Goal: Transaction & Acquisition: Purchase product/service

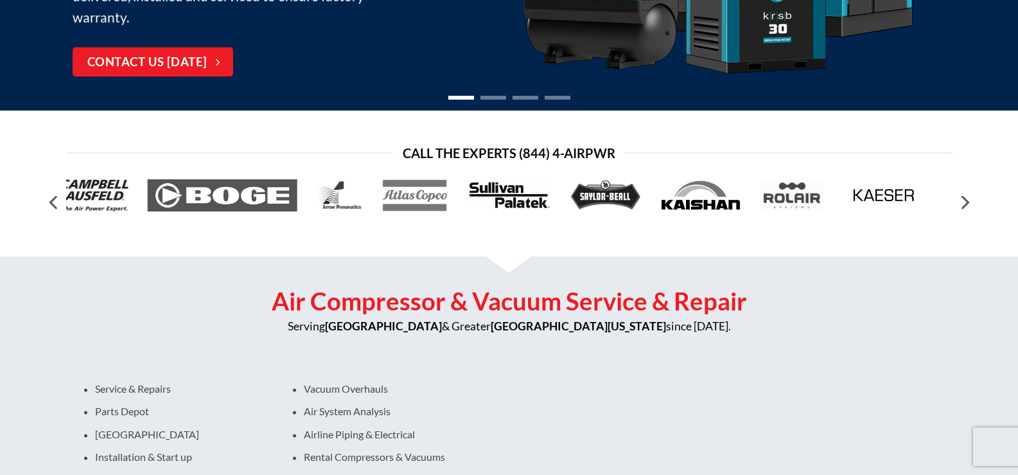
scroll to position [385, 0]
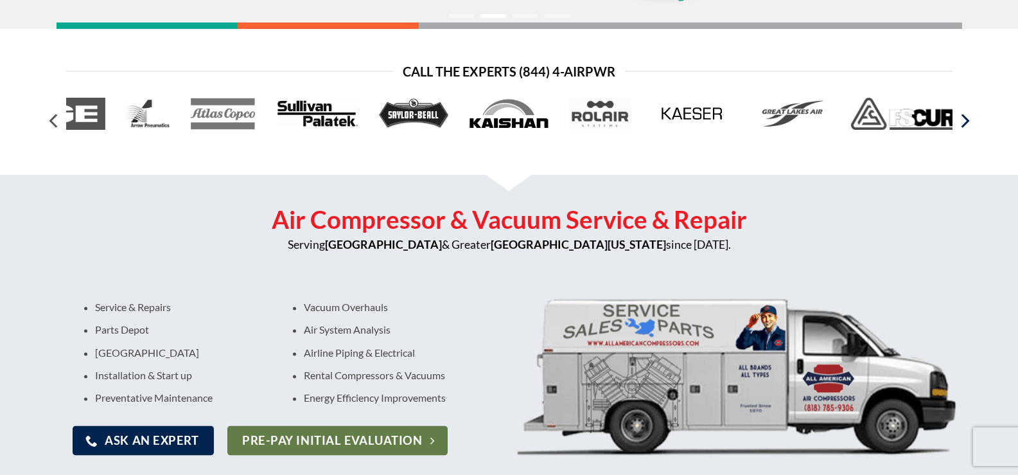
click at [968, 121] on icon "Next" at bounding box center [965, 121] width 8 height 14
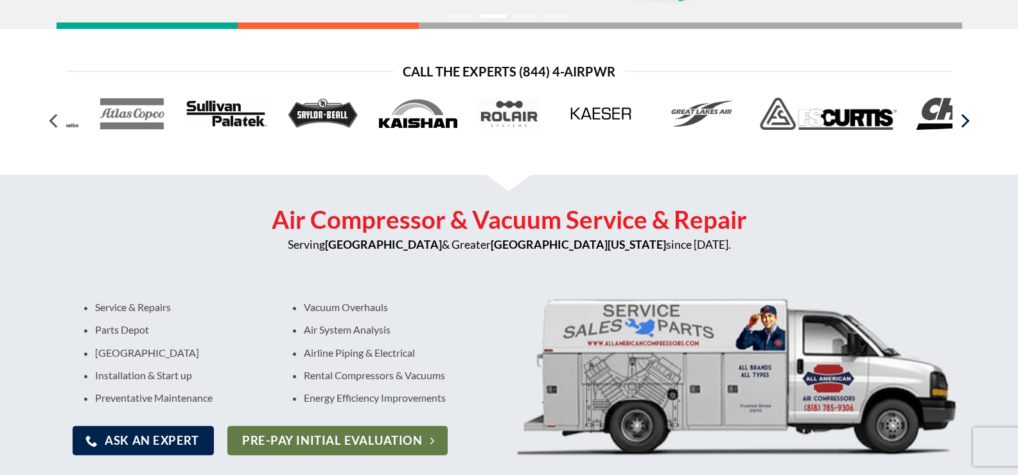
click at [968, 121] on icon "Next" at bounding box center [965, 121] width 8 height 14
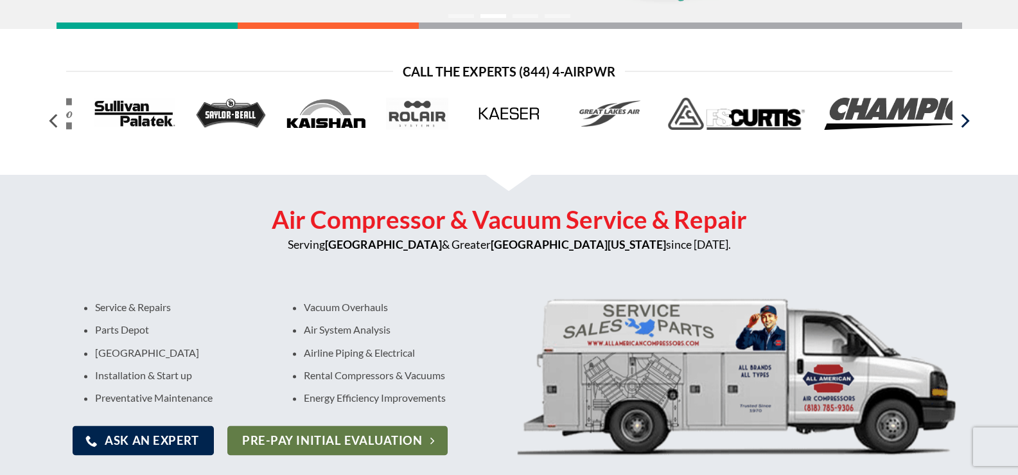
click at [968, 121] on icon "Next" at bounding box center [965, 121] width 8 height 14
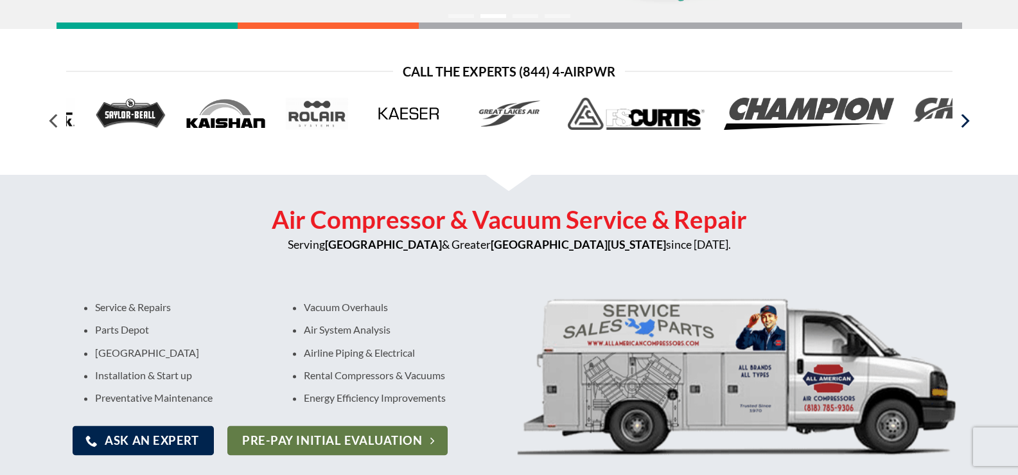
click at [968, 121] on icon "Next" at bounding box center [965, 121] width 8 height 14
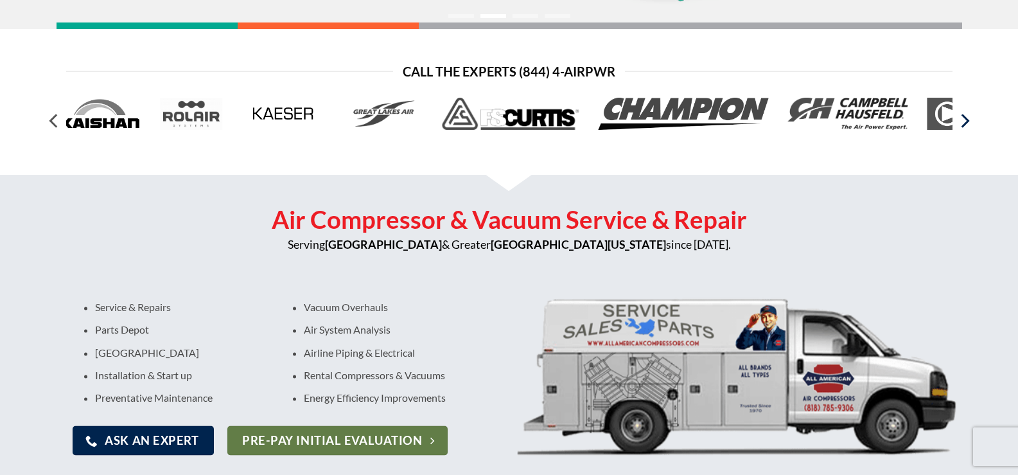
click at [968, 121] on icon "Next" at bounding box center [965, 121] width 8 height 14
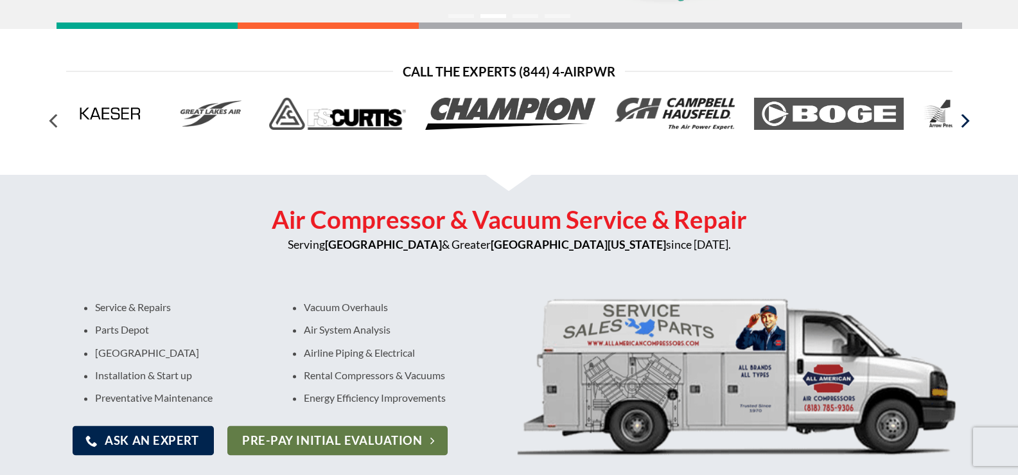
click at [968, 121] on icon "Next" at bounding box center [965, 121] width 8 height 14
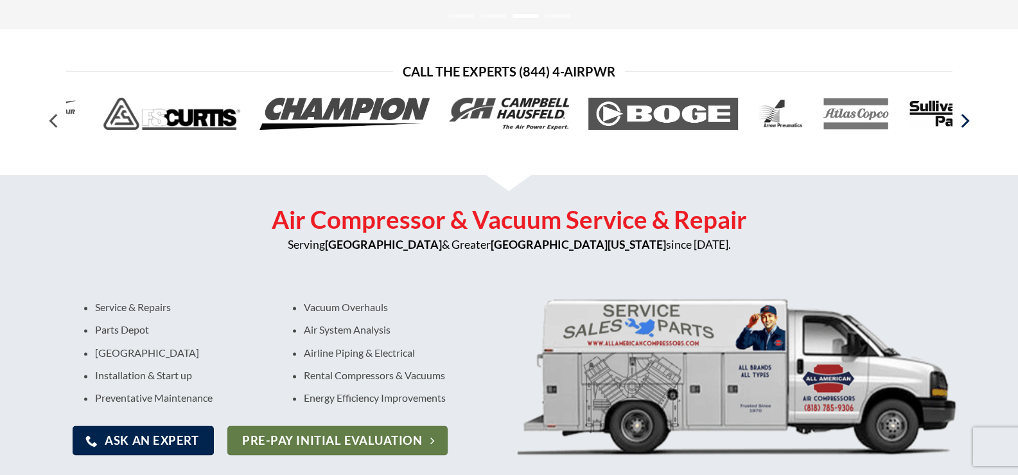
click at [968, 121] on icon "Next" at bounding box center [965, 121] width 8 height 14
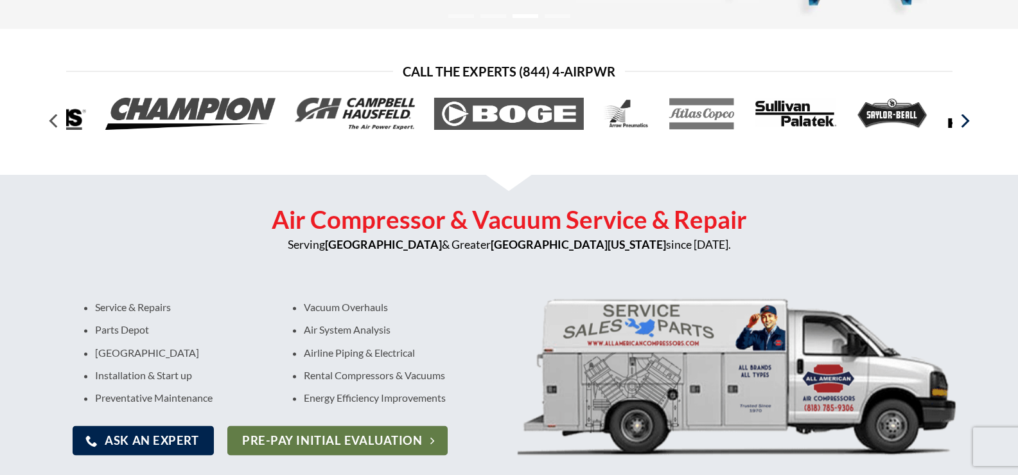
click at [968, 121] on icon "Next" at bounding box center [965, 121] width 8 height 14
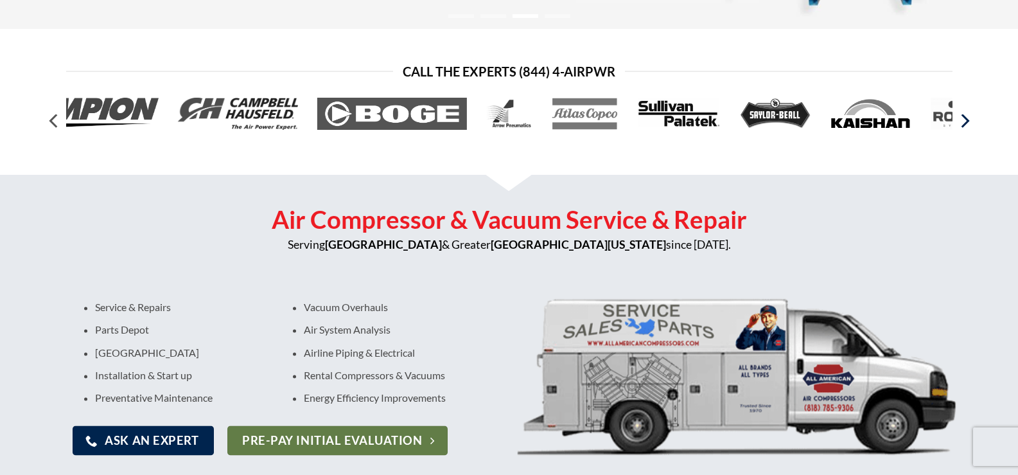
click at [968, 121] on icon "Next" at bounding box center [965, 121] width 8 height 14
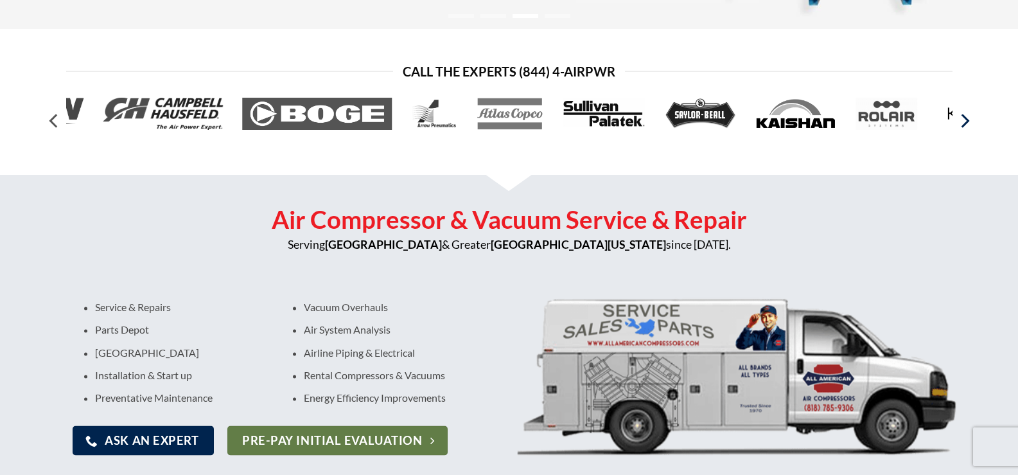
click at [968, 121] on icon "Next" at bounding box center [965, 121] width 8 height 14
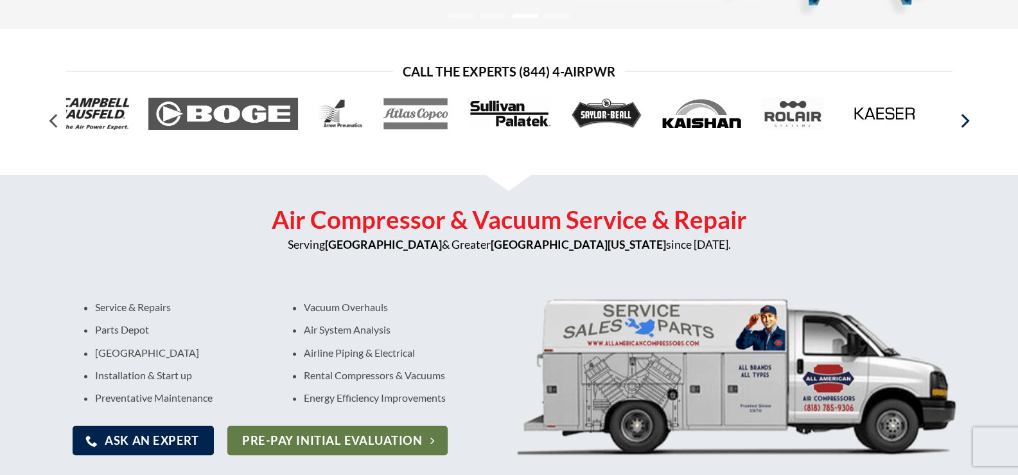
click at [968, 121] on icon "Next" at bounding box center [965, 121] width 8 height 14
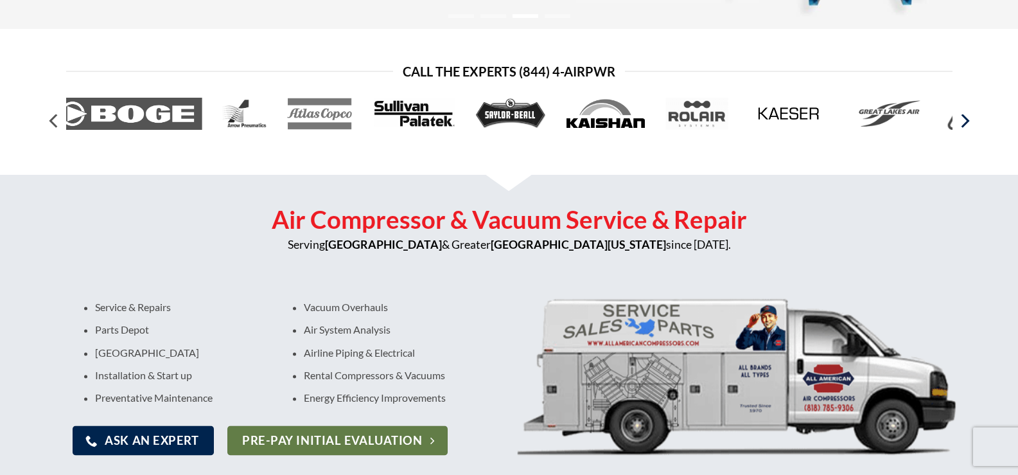
click at [968, 121] on icon "Next" at bounding box center [965, 121] width 8 height 14
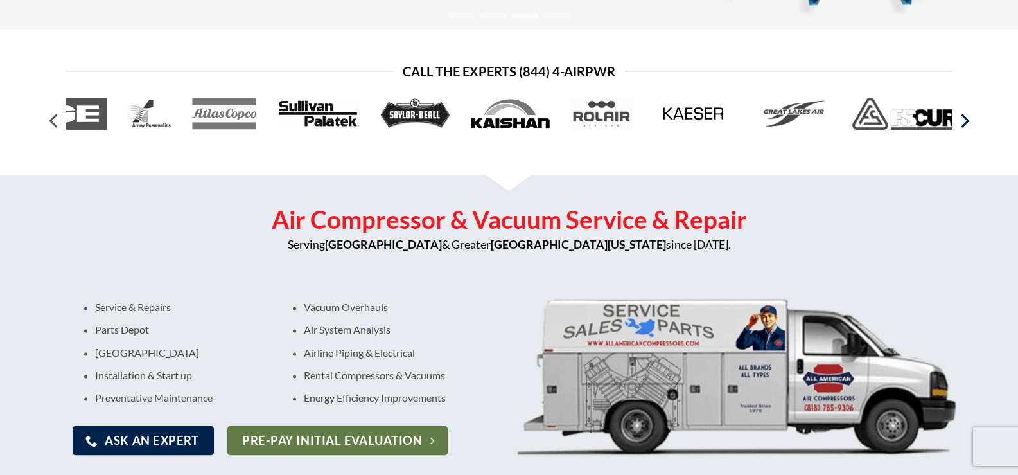
click at [968, 121] on icon "Next" at bounding box center [965, 121] width 8 height 14
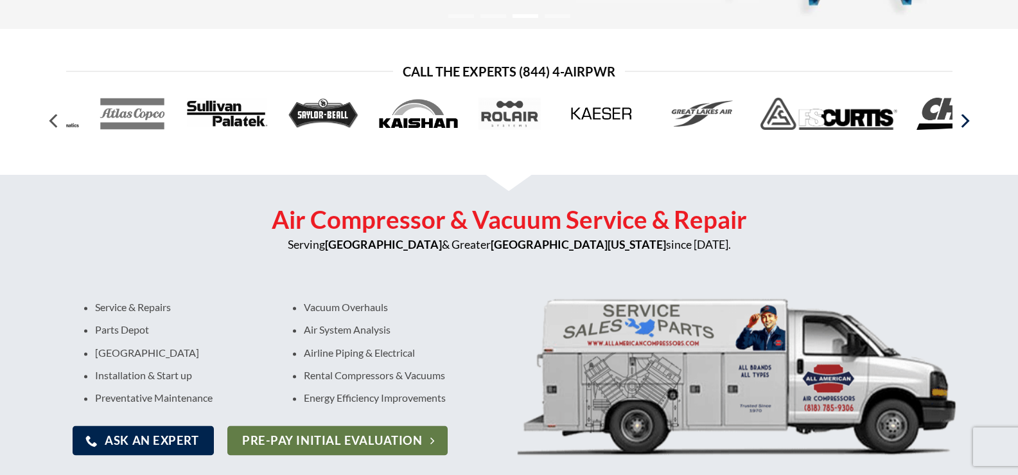
click at [968, 121] on icon "Next" at bounding box center [965, 121] width 8 height 14
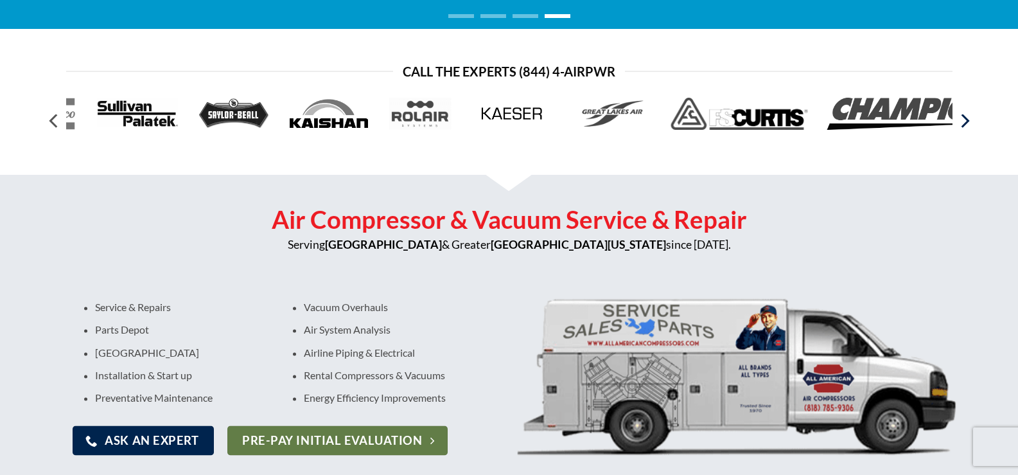
click at [968, 121] on icon "Next" at bounding box center [965, 121] width 8 height 14
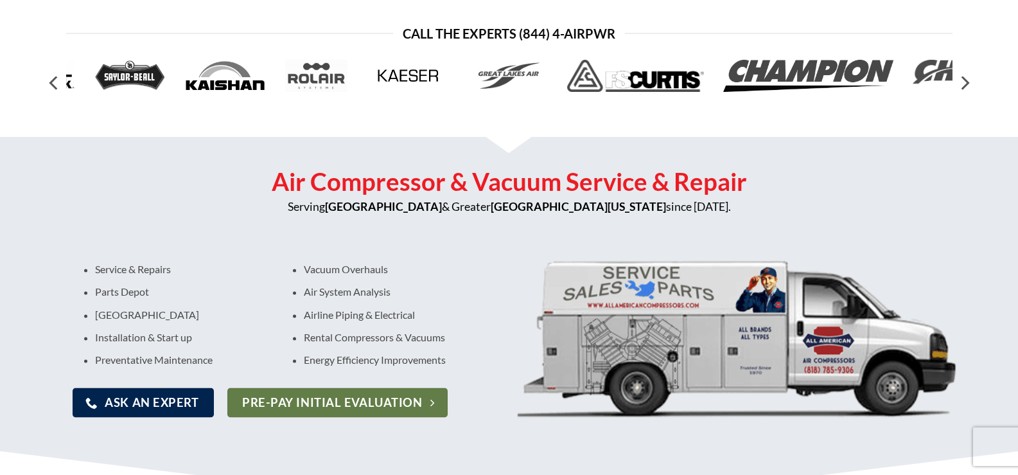
scroll to position [0, 0]
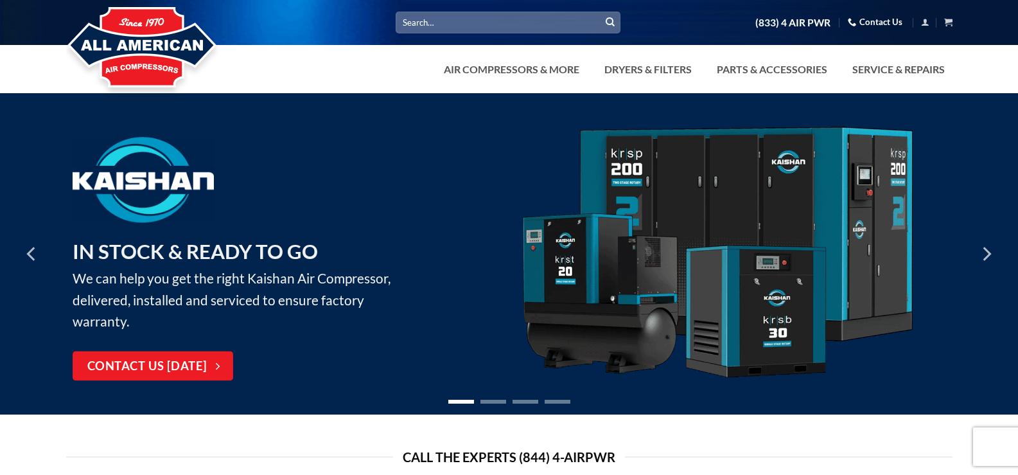
click at [559, 21] on input "Search for:" at bounding box center [508, 22] width 225 height 21
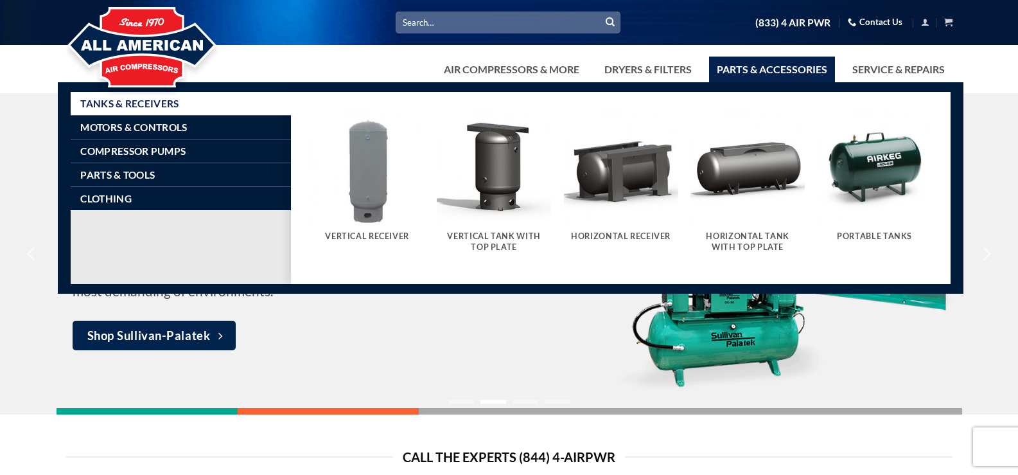
click at [764, 75] on link "Parts & Accessories" at bounding box center [772, 70] width 126 height 26
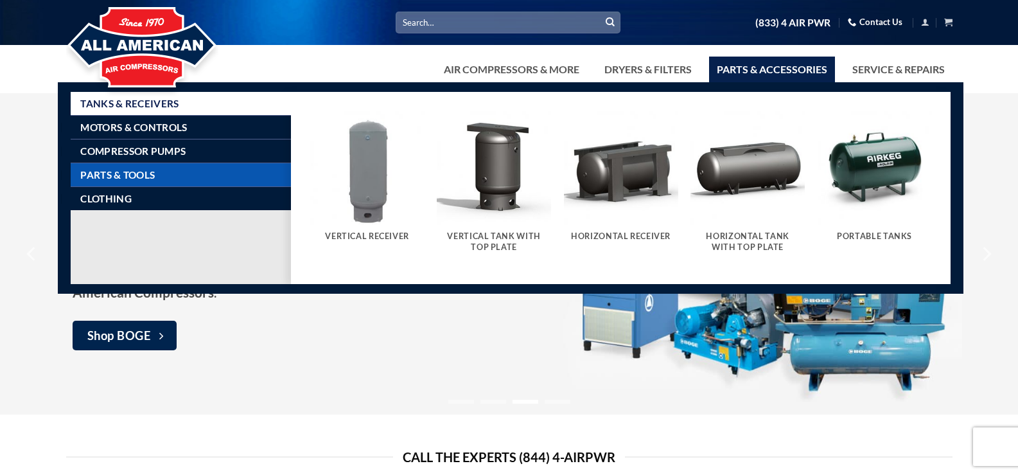
click at [114, 173] on span "Parts & Tools" at bounding box center [117, 175] width 75 height 10
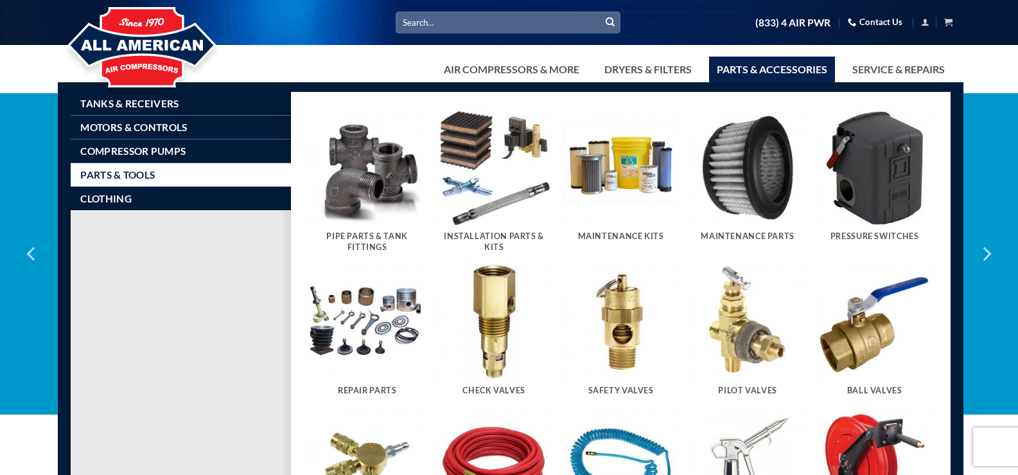
click at [615, 200] on img "Visit product category Maintenance Kits" at bounding box center [621, 168] width 114 height 114
